Goal: Information Seeking & Learning: Learn about a topic

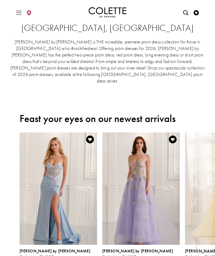
scroll to position [27, 0]
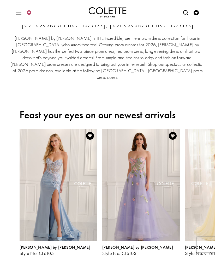
click at [136, 245] on h4 "[PERSON_NAME] by [PERSON_NAME]" at bounding box center [140, 247] width 77 height 4
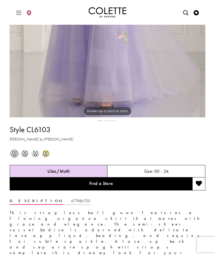
scroll to position [201, 0]
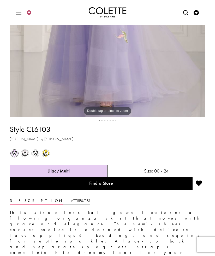
click at [167, 187] on link "Find a Store" at bounding box center [101, 183] width 182 height 13
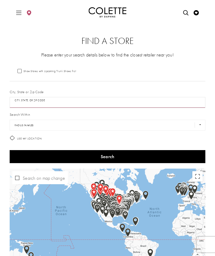
click at [136, 102] on input "City, State, or ZIP Code" at bounding box center [107, 102] width 195 height 11
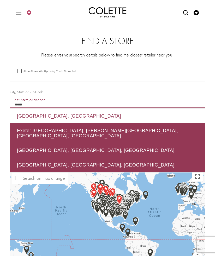
type input "**********"
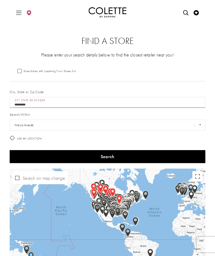
click at [146, 160] on button "Search" at bounding box center [107, 156] width 195 height 13
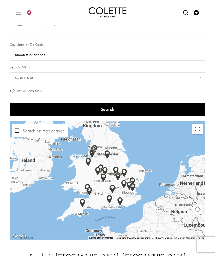
scroll to position [47, 0]
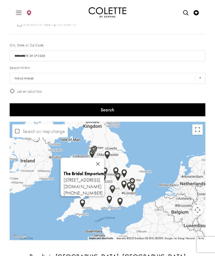
click at [104, 161] on button "Close" at bounding box center [98, 164] width 13 height 13
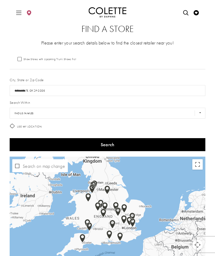
scroll to position [0, 0]
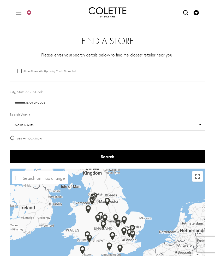
click at [18, 13] on icon "Toggle Main Navigation Menu" at bounding box center [18, 12] width 5 height 5
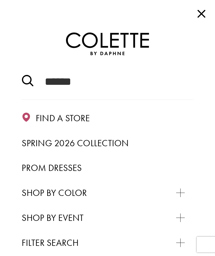
click at [75, 163] on span "Prom Dresses" at bounding box center [52, 168] width 60 height 12
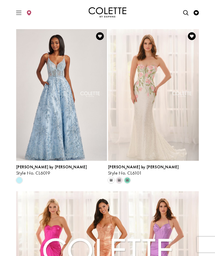
scroll to position [1206, 0]
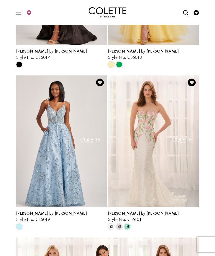
click at [54, 197] on img "Visit Colette by Daphne Style No. CL6019 Page" at bounding box center [61, 142] width 91 height 132
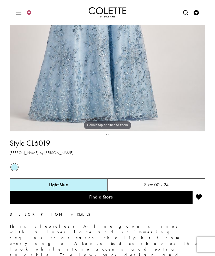
scroll to position [187, 0]
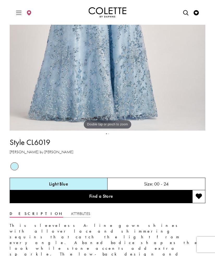
click at [71, 216] on link "Attributes" at bounding box center [80, 214] width 19 height 8
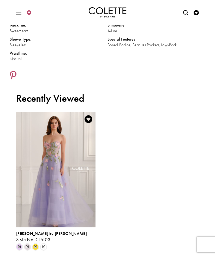
scroll to position [402, 0]
click at [42, 234] on span "[PERSON_NAME] by [PERSON_NAME]" at bounding box center [51, 233] width 71 height 5
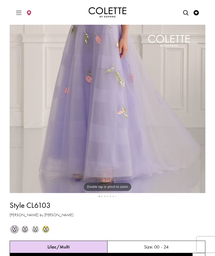
scroll to position [125, 0]
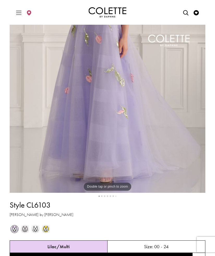
click at [37, 229] on span "m" at bounding box center [35, 229] width 7 height 7
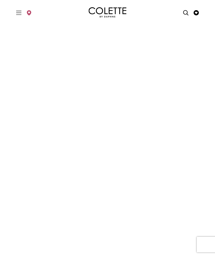
scroll to position [16, 0]
click at [23, 14] on span "Toggle Main Navigation Menu" at bounding box center [19, 12] width 8 height 14
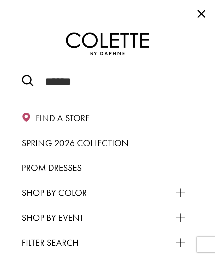
scroll to position [0, 0]
